Goal: Task Accomplishment & Management: Manage account settings

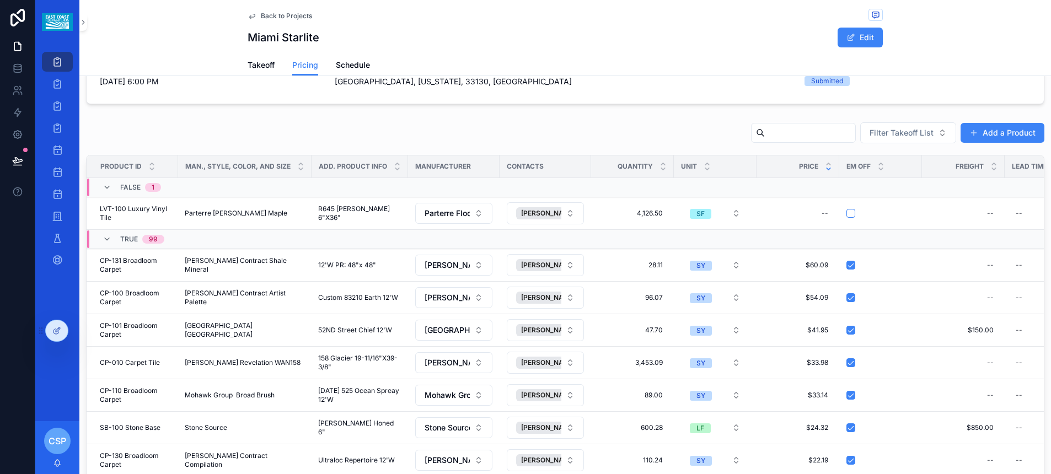
scroll to position [97, 0]
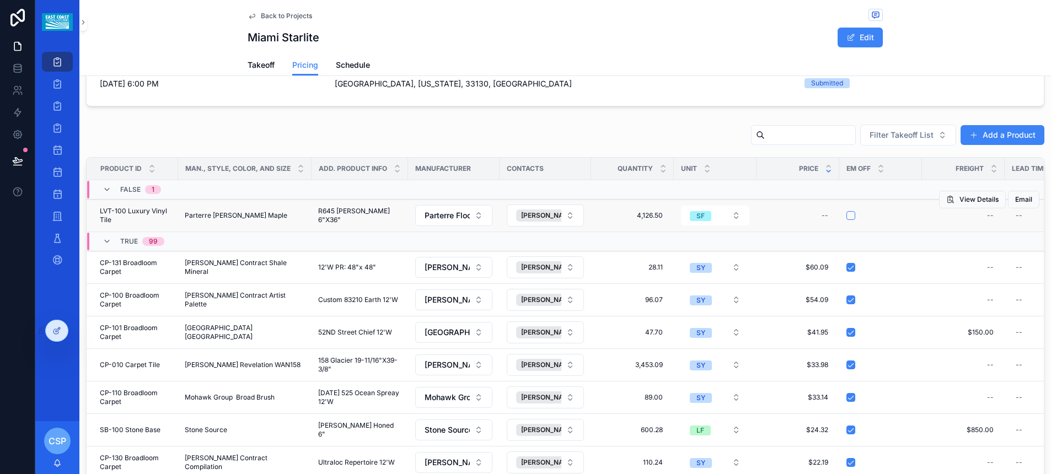
click at [850, 220] on form "scrollable content" at bounding box center [880, 216] width 69 height 10
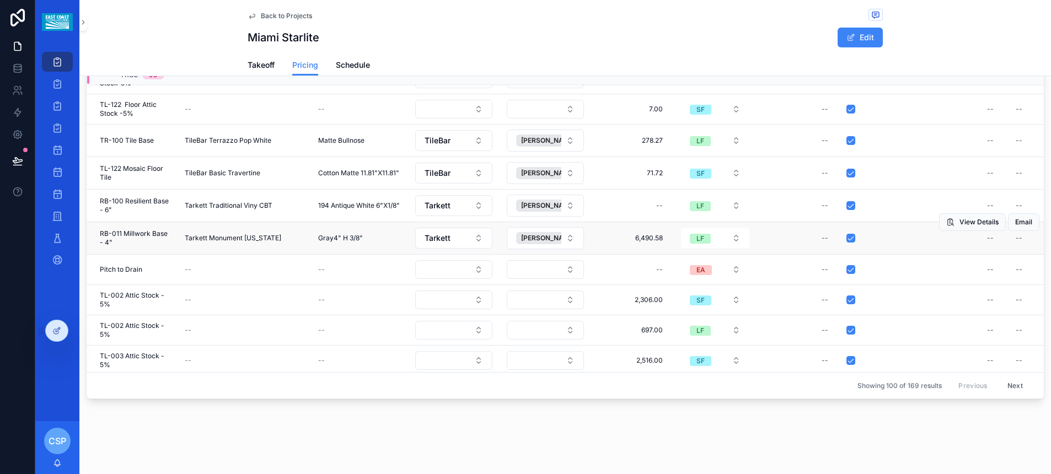
scroll to position [2658, 0]
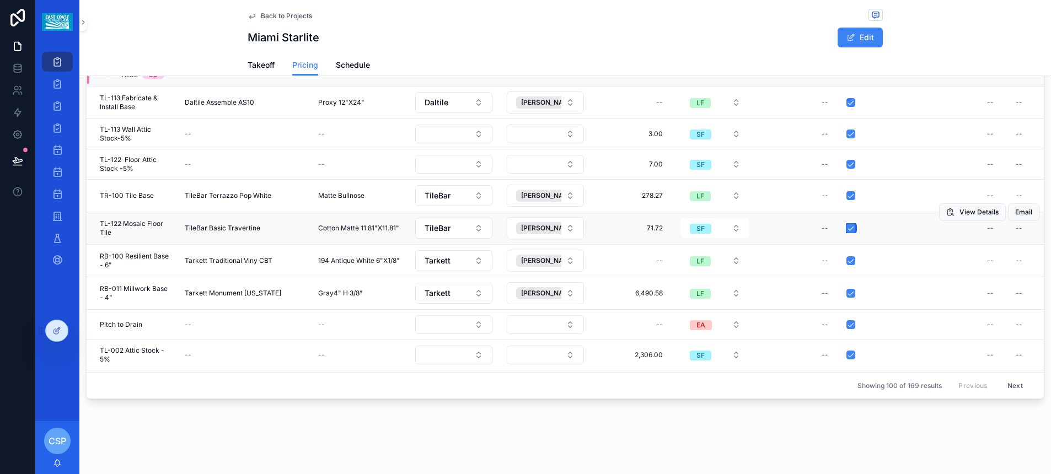
click at [848, 227] on button "scrollable content" at bounding box center [850, 228] width 9 height 9
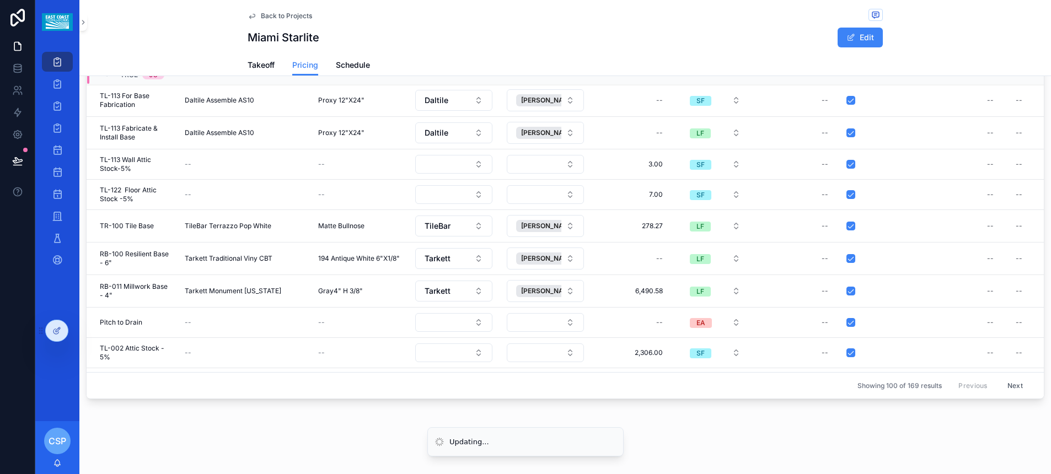
scroll to position [2655, 0]
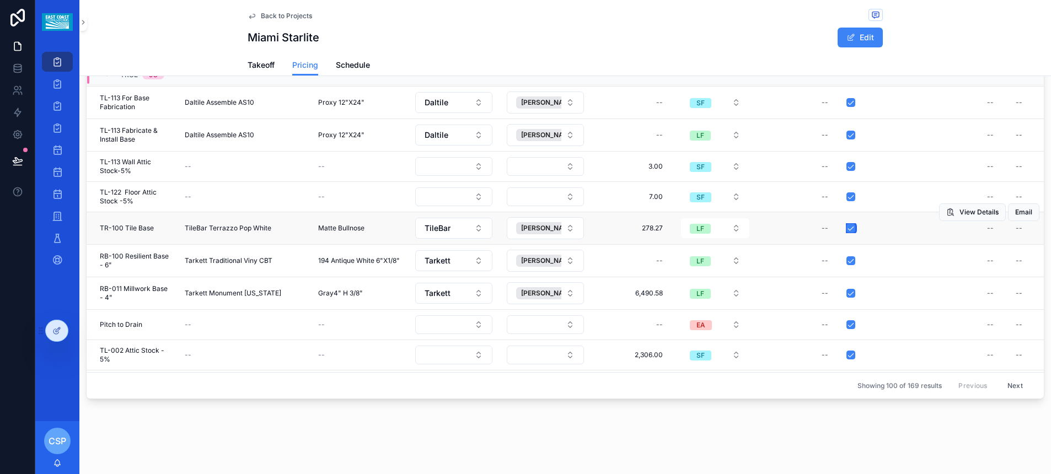
click at [851, 230] on button "scrollable content" at bounding box center [850, 228] width 9 height 9
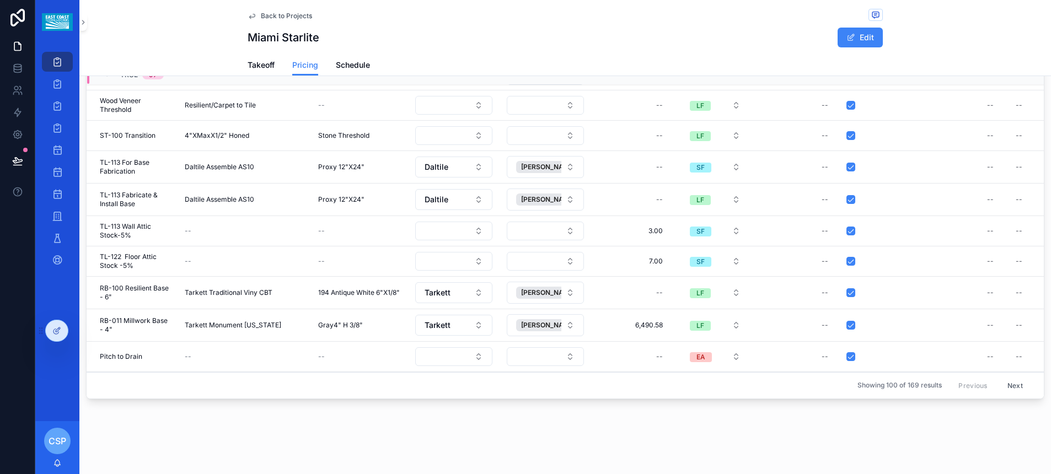
scroll to position [2521, 0]
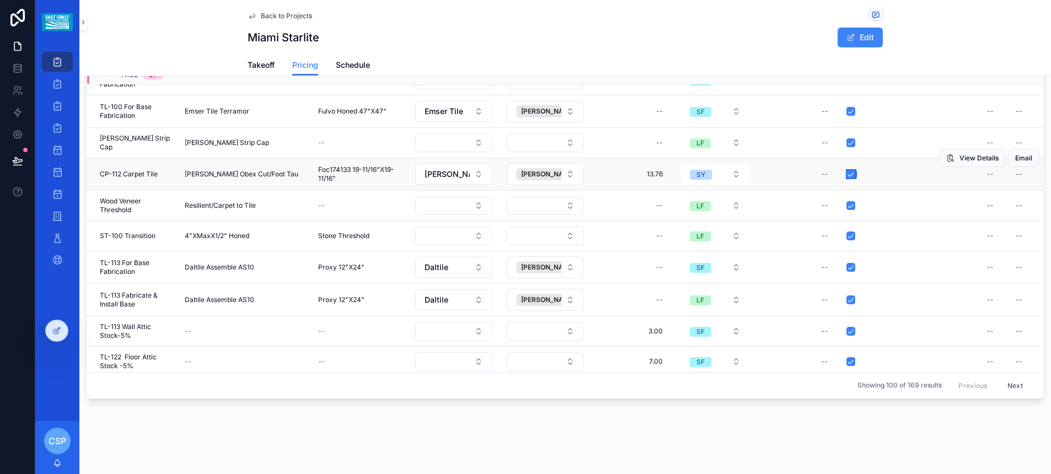
click at [850, 176] on button "scrollable content" at bounding box center [850, 174] width 9 height 9
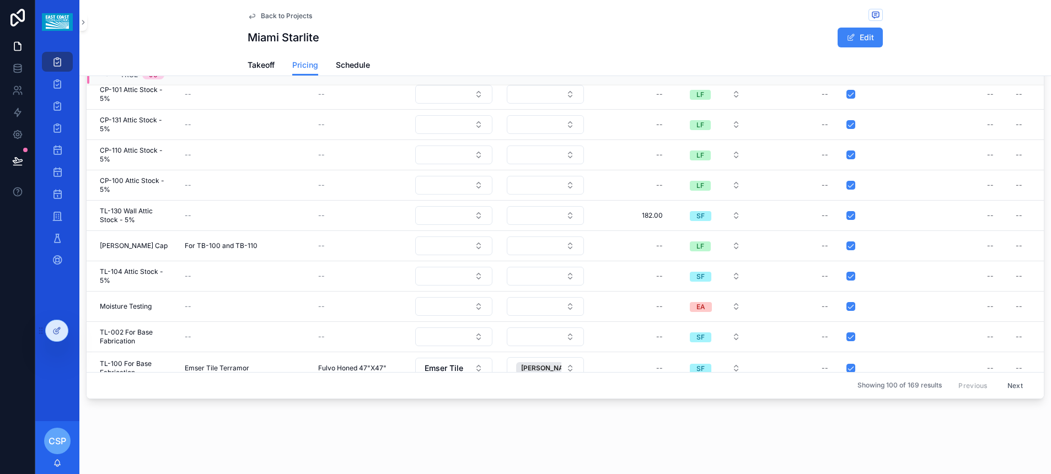
scroll to position [2046, 0]
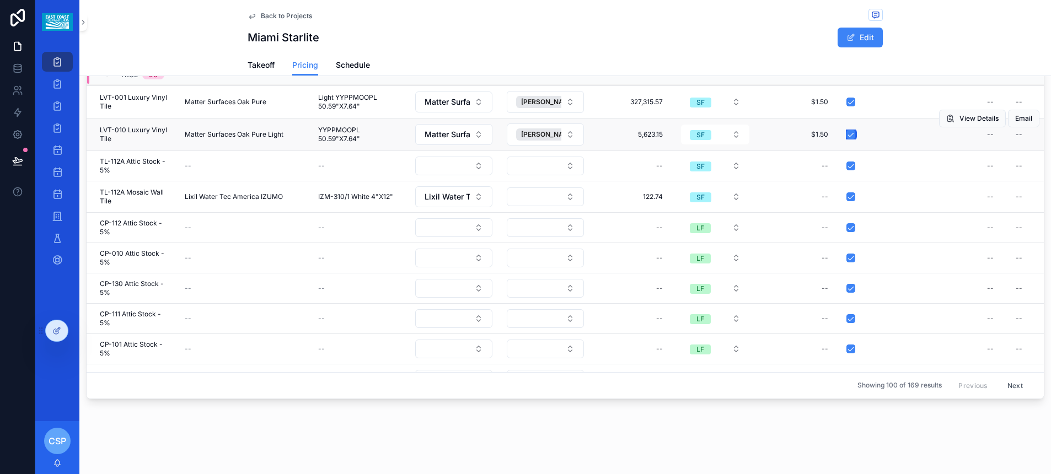
click at [850, 133] on button "scrollable content" at bounding box center [850, 134] width 9 height 9
click at [850, 136] on button "scrollable content" at bounding box center [850, 134] width 9 height 9
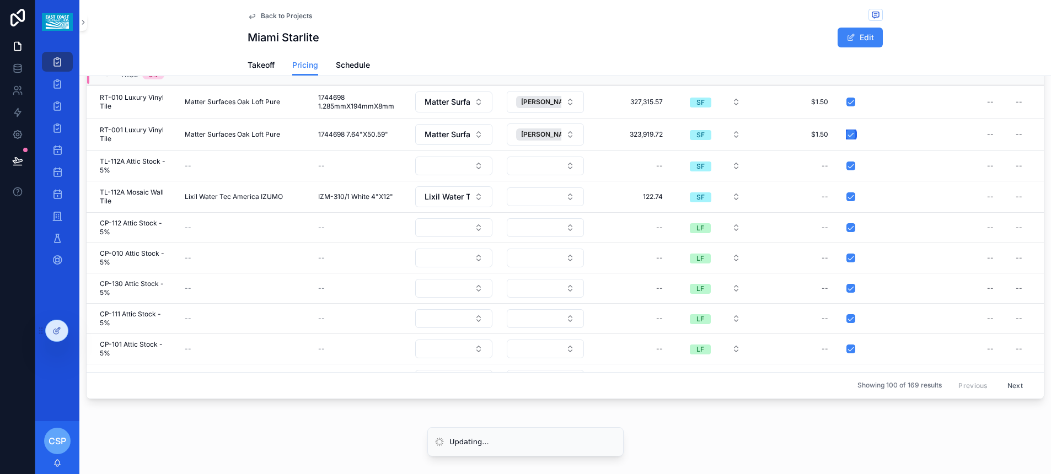
click at [850, 136] on button "scrollable content" at bounding box center [850, 134] width 9 height 9
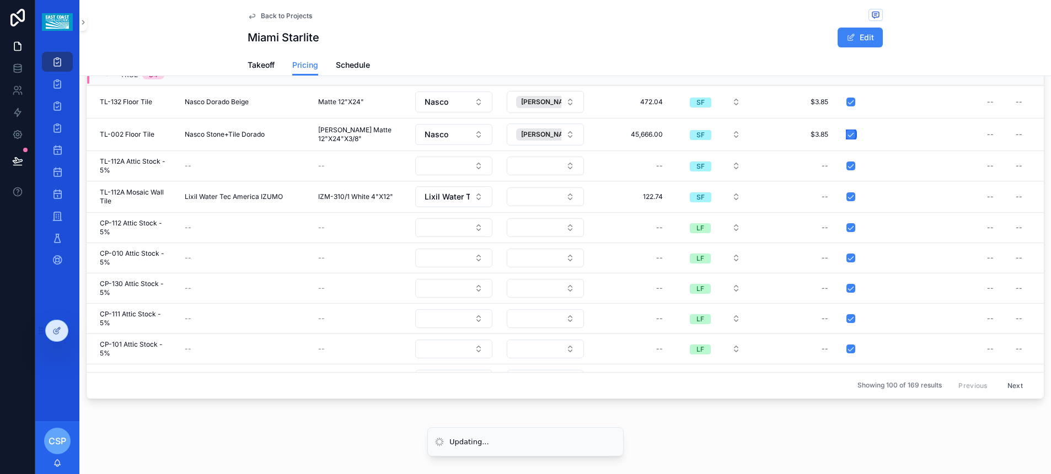
click at [850, 136] on button "scrollable content" at bounding box center [850, 134] width 9 height 9
click at [850, 135] on button "scrollable content" at bounding box center [850, 134] width 9 height 9
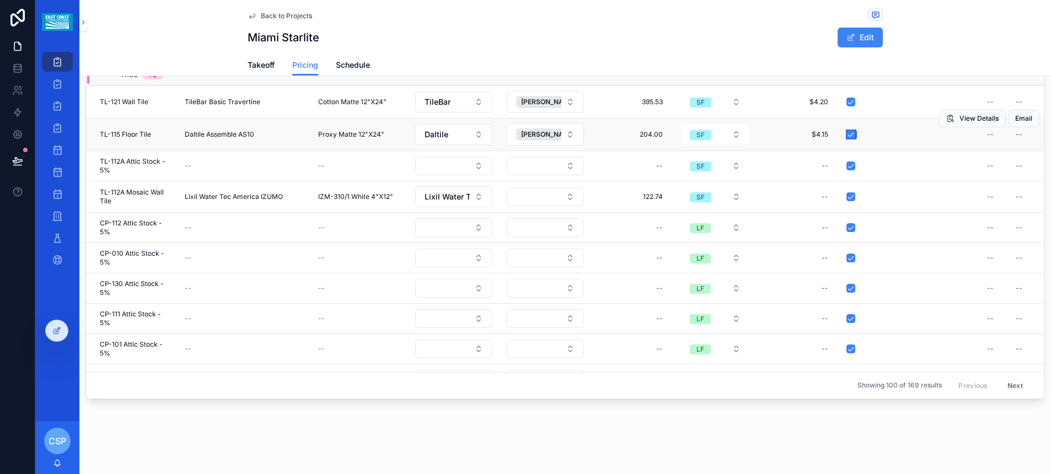
click at [848, 135] on button "scrollable content" at bounding box center [850, 134] width 9 height 9
click at [851, 136] on button "scrollable content" at bounding box center [850, 134] width 9 height 9
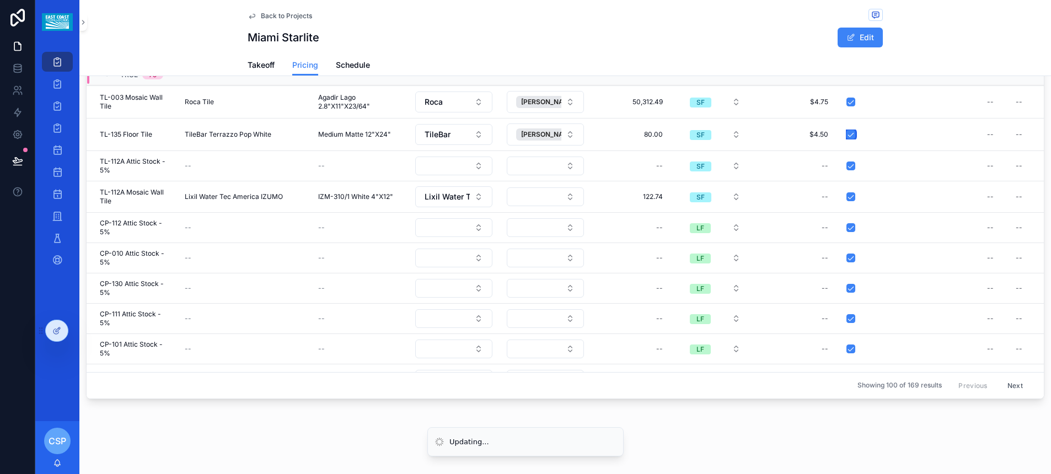
click at [851, 136] on button "scrollable content" at bounding box center [850, 134] width 9 height 9
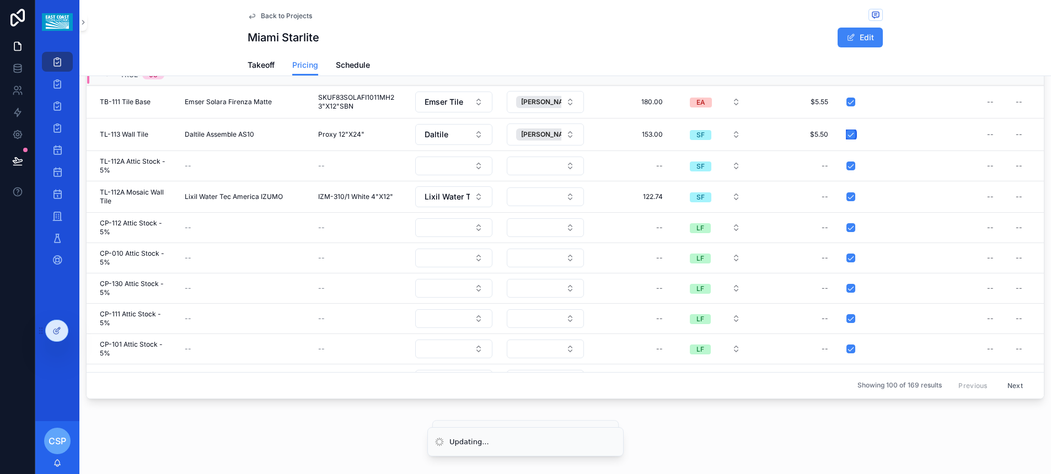
click at [851, 136] on button "scrollable content" at bounding box center [850, 134] width 9 height 9
click at [850, 136] on button "scrollable content" at bounding box center [850, 134] width 9 height 9
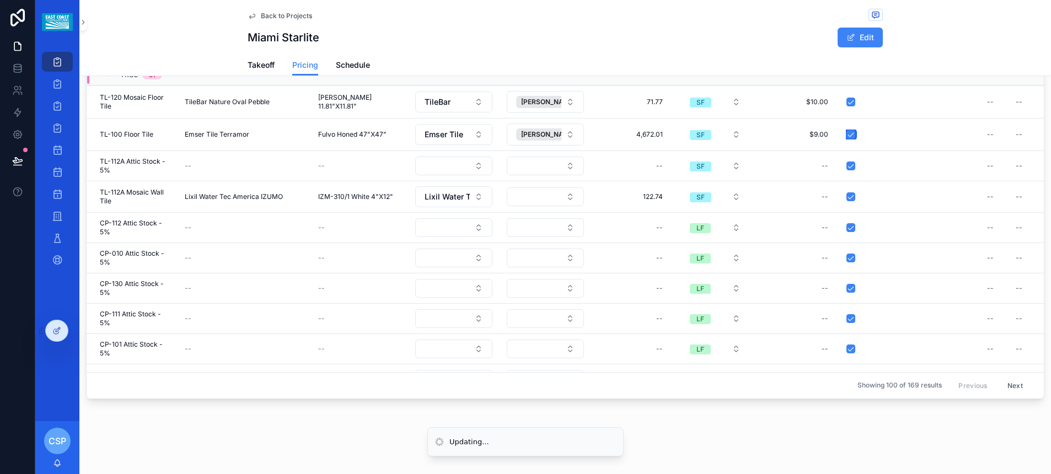
click at [850, 136] on button "scrollable content" at bounding box center [850, 134] width 9 height 9
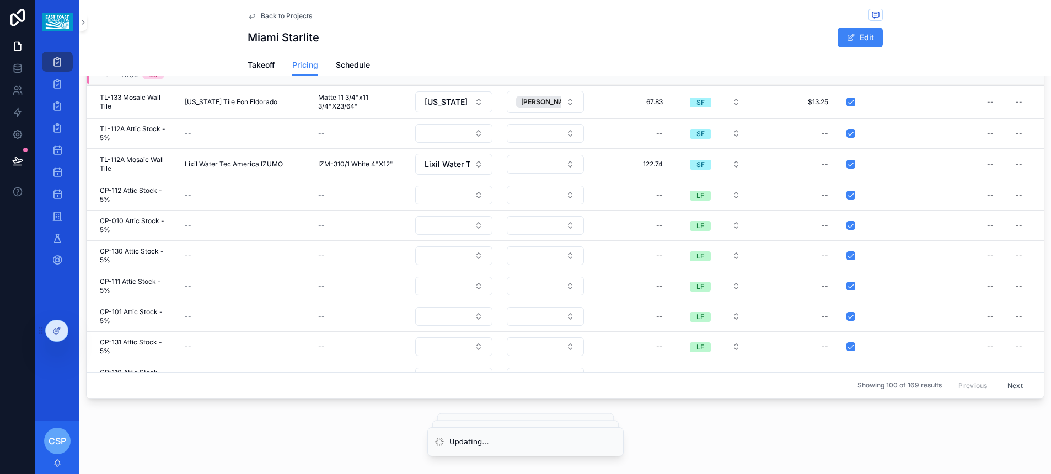
click at [850, 136] on button "scrollable content" at bounding box center [850, 133] width 9 height 9
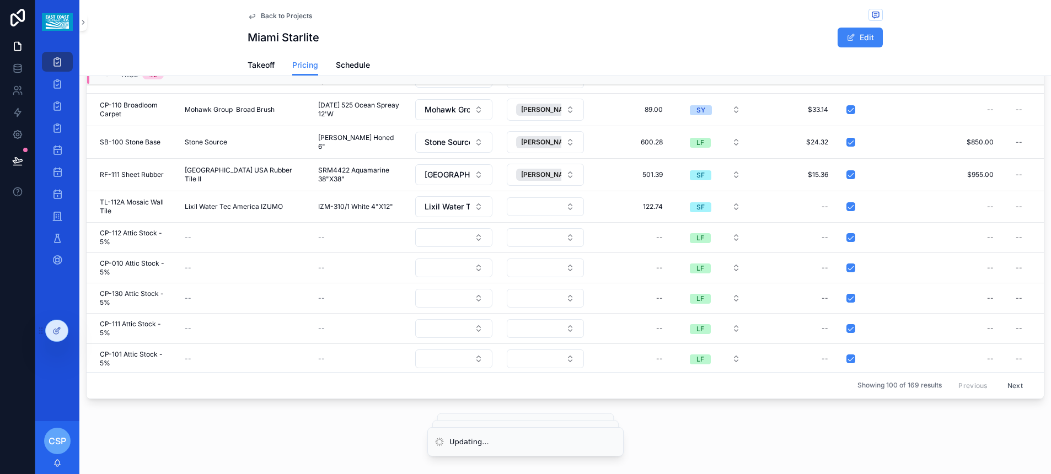
scroll to position [2021, 0]
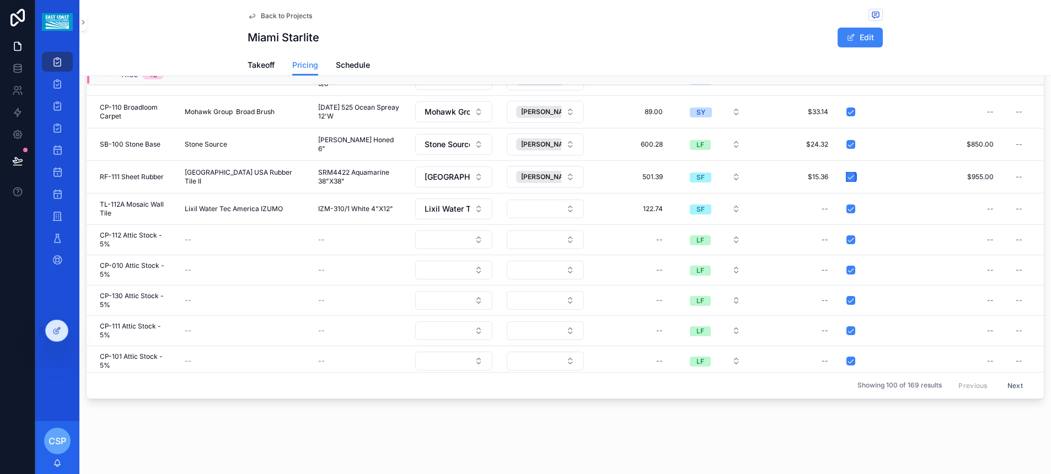
click at [850, 177] on button "scrollable content" at bounding box center [850, 177] width 9 height 9
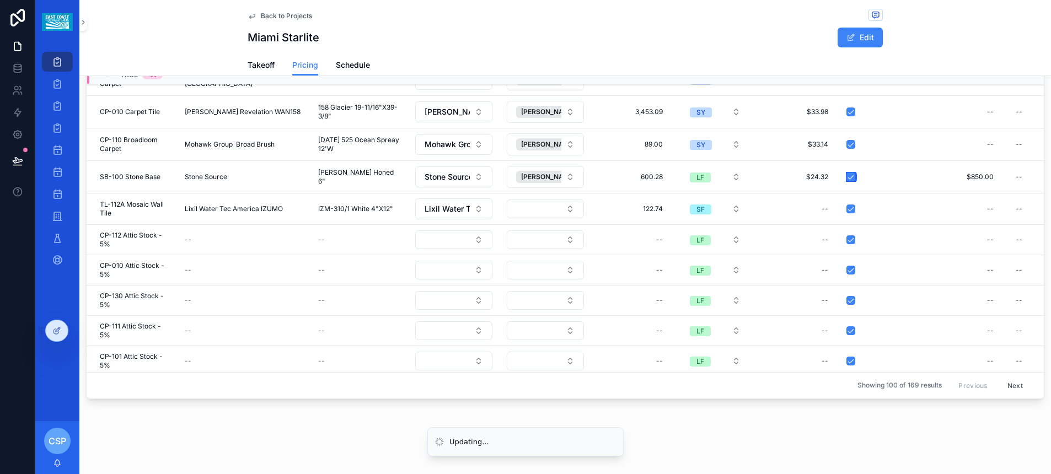
click at [850, 177] on button "scrollable content" at bounding box center [850, 177] width 9 height 9
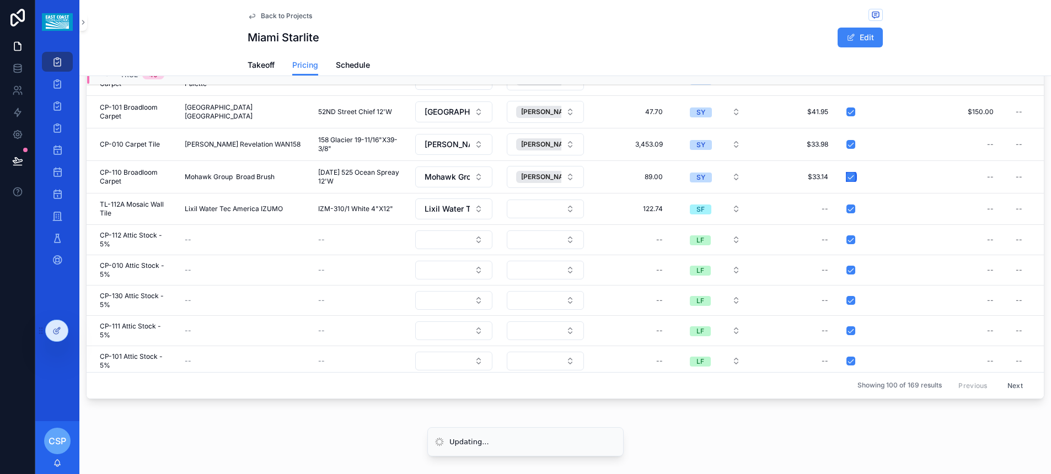
click at [850, 177] on button "scrollable content" at bounding box center [850, 177] width 9 height 9
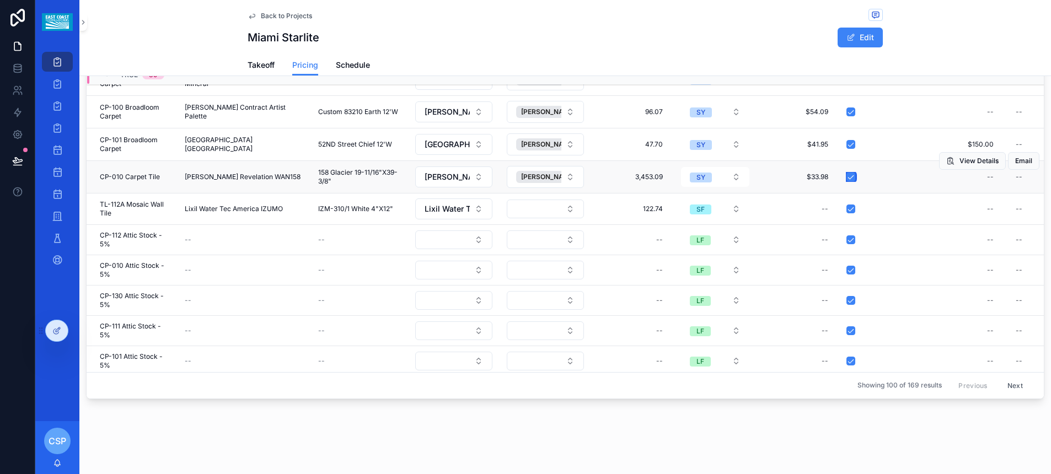
click at [850, 179] on button "scrollable content" at bounding box center [850, 177] width 9 height 9
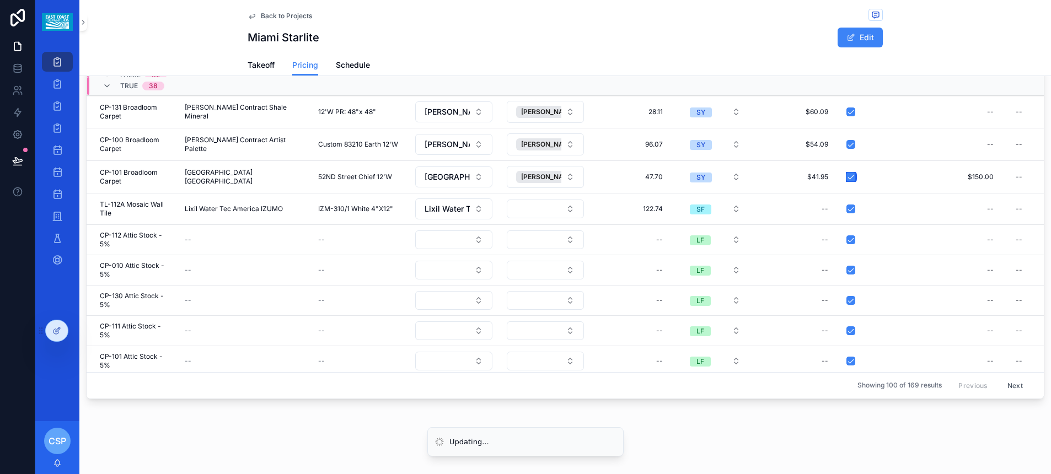
click at [850, 179] on button "scrollable content" at bounding box center [850, 177] width 9 height 9
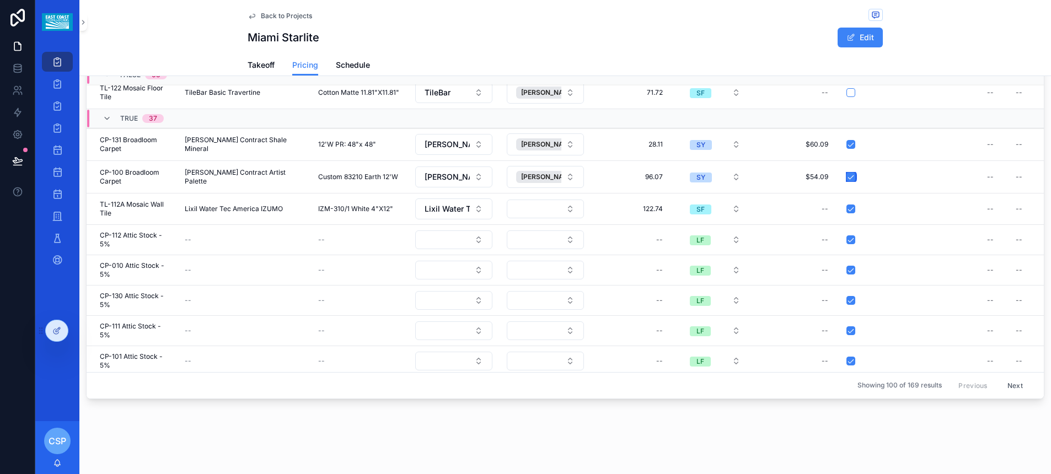
click at [850, 179] on button "scrollable content" at bounding box center [850, 177] width 9 height 9
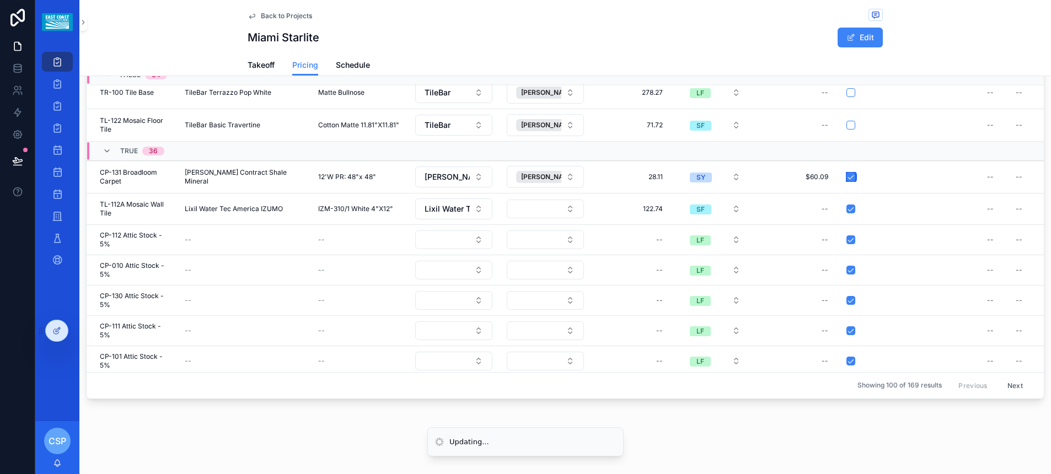
click at [850, 179] on button "scrollable content" at bounding box center [850, 177] width 9 height 9
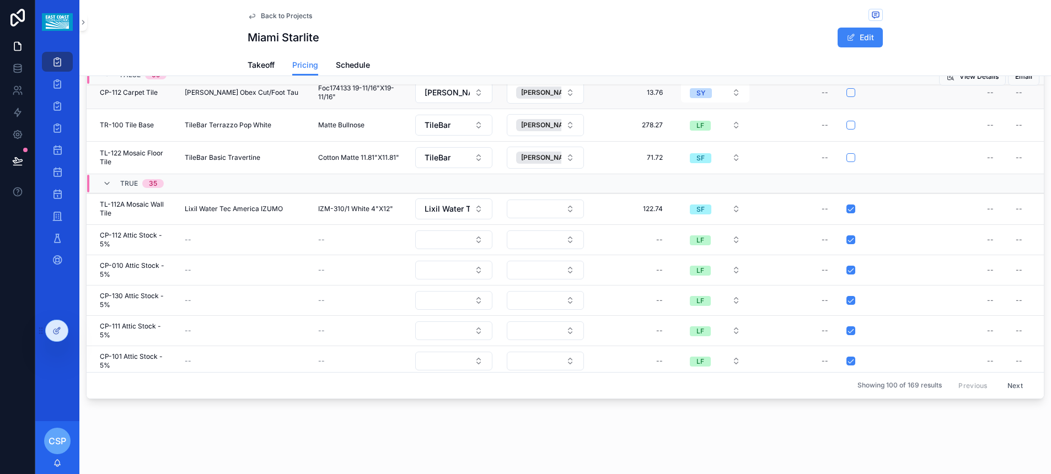
scroll to position [1956, 0]
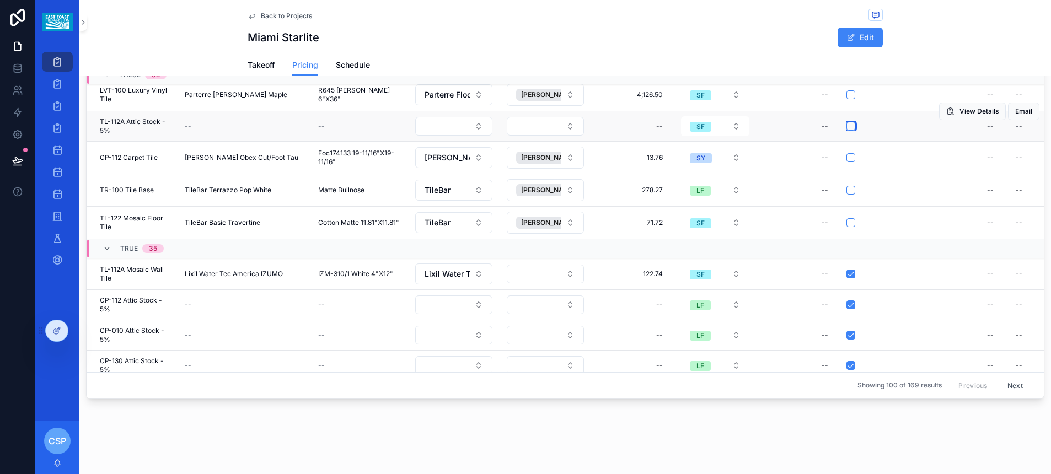
click at [848, 128] on button "scrollable content" at bounding box center [850, 126] width 9 height 9
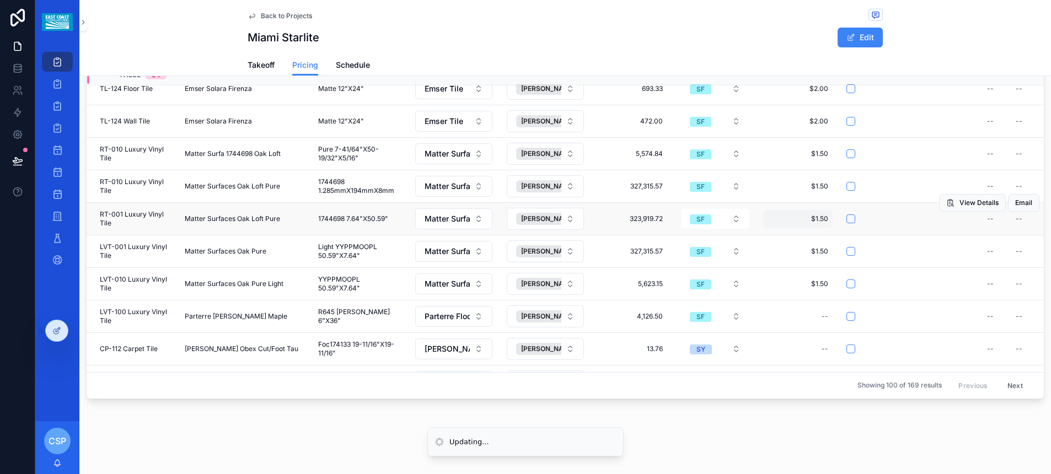
scroll to position [1740, 0]
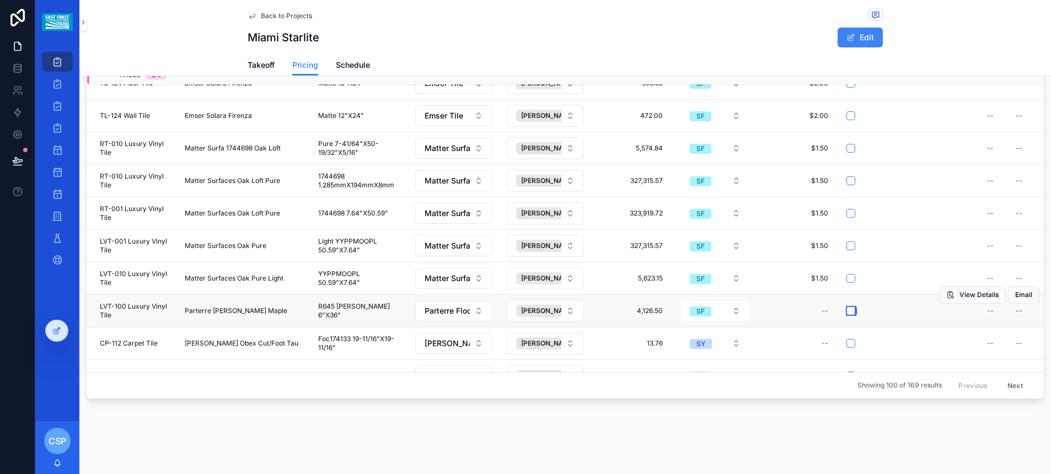
click at [848, 314] on button "scrollable content" at bounding box center [850, 311] width 9 height 9
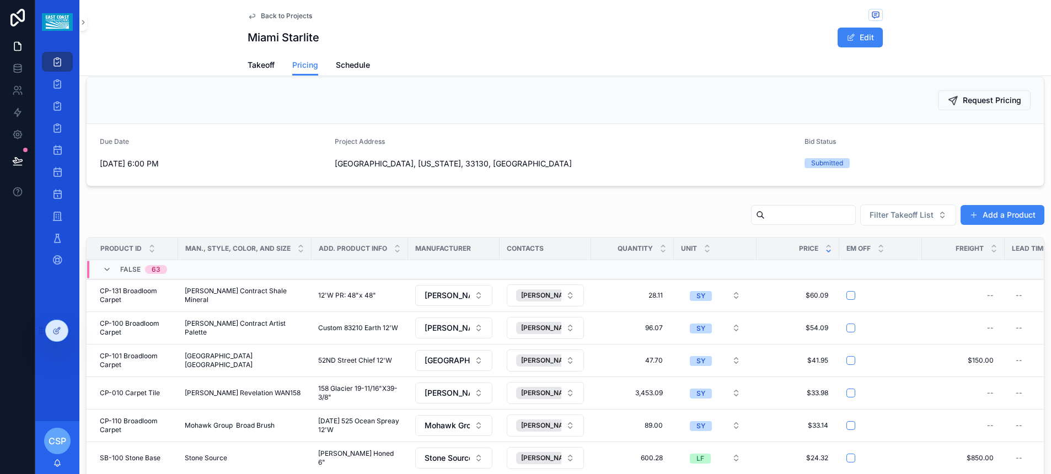
scroll to position [16, 0]
click at [947, 104] on icon "scrollable content" at bounding box center [952, 101] width 11 height 11
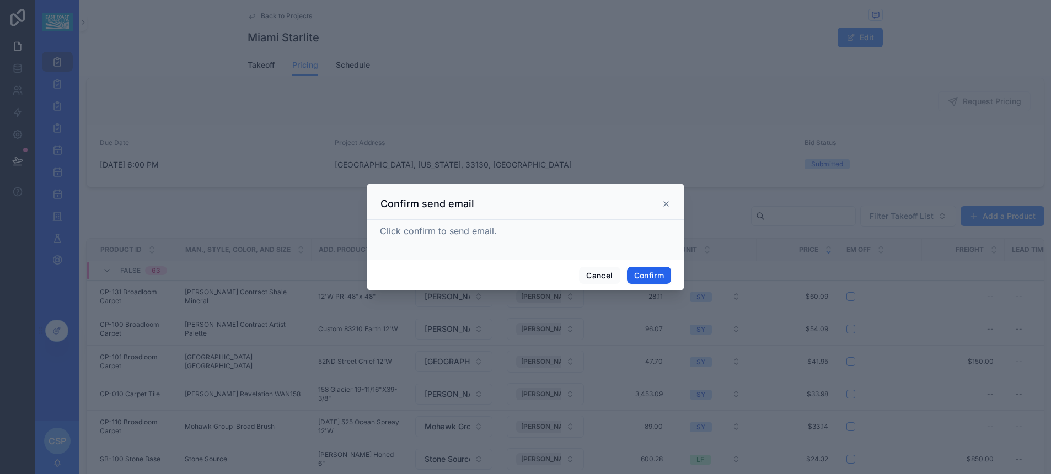
click at [650, 277] on button "Confirm" at bounding box center [649, 276] width 44 height 18
